Goal: Transaction & Acquisition: Purchase product/service

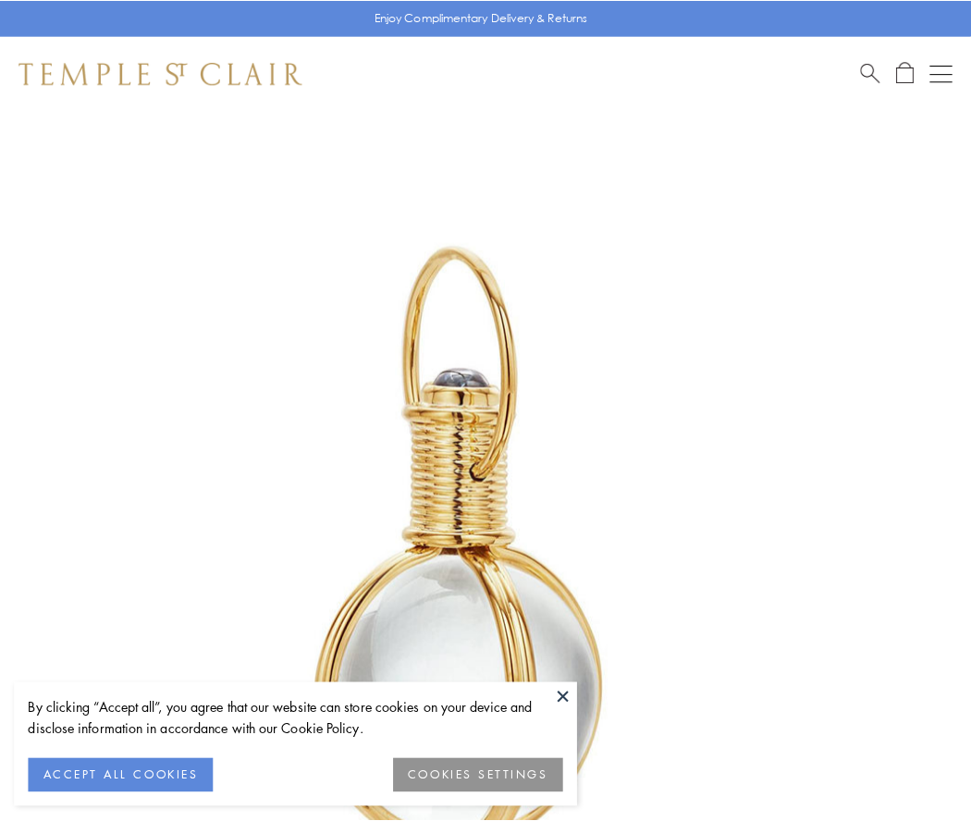
scroll to position [483, 0]
